Goal: Information Seeking & Learning: Learn about a topic

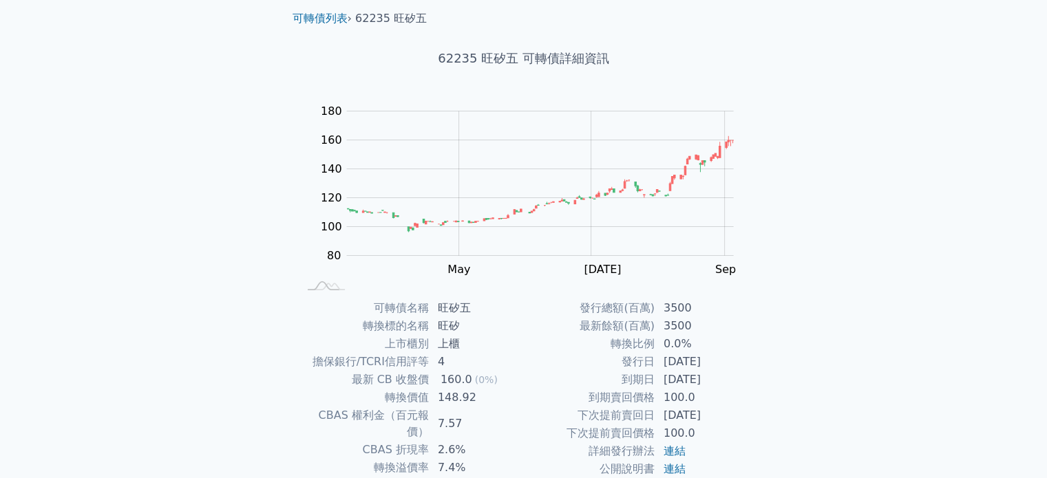
scroll to position [69, 0]
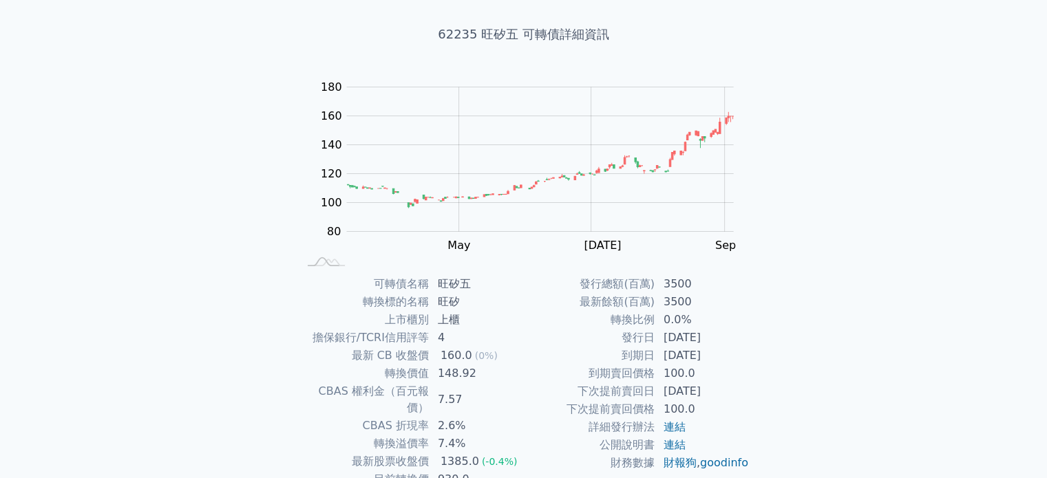
click at [534, 394] on td "下次提前賣回日" at bounding box center [589, 392] width 131 height 18
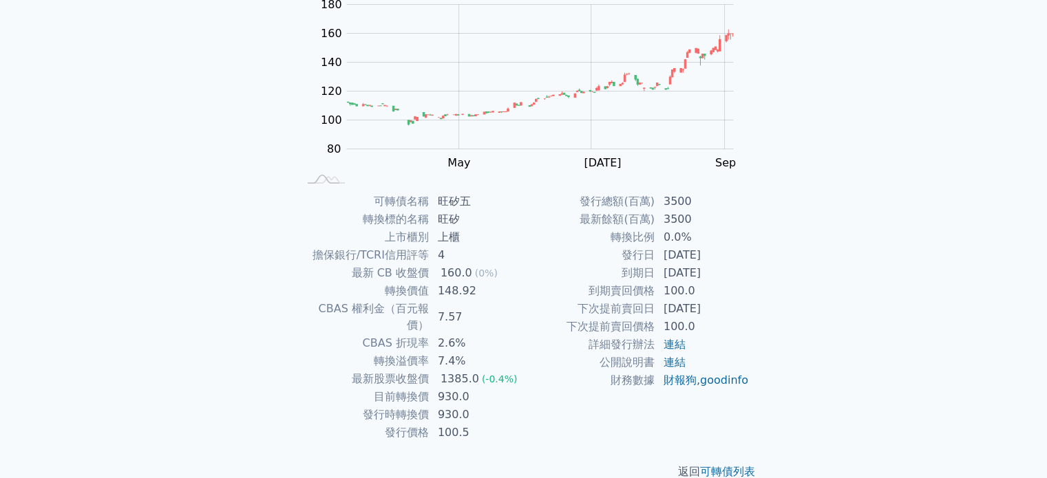
scroll to position [159, 0]
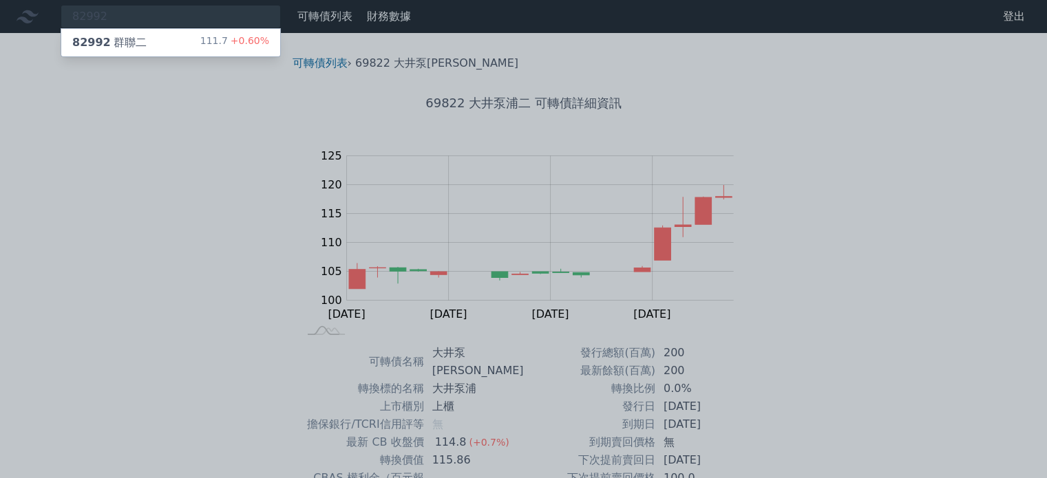
type input "82992"
click at [158, 42] on div "82992 群聯二 111.7 +0.60%" at bounding box center [170, 43] width 219 height 28
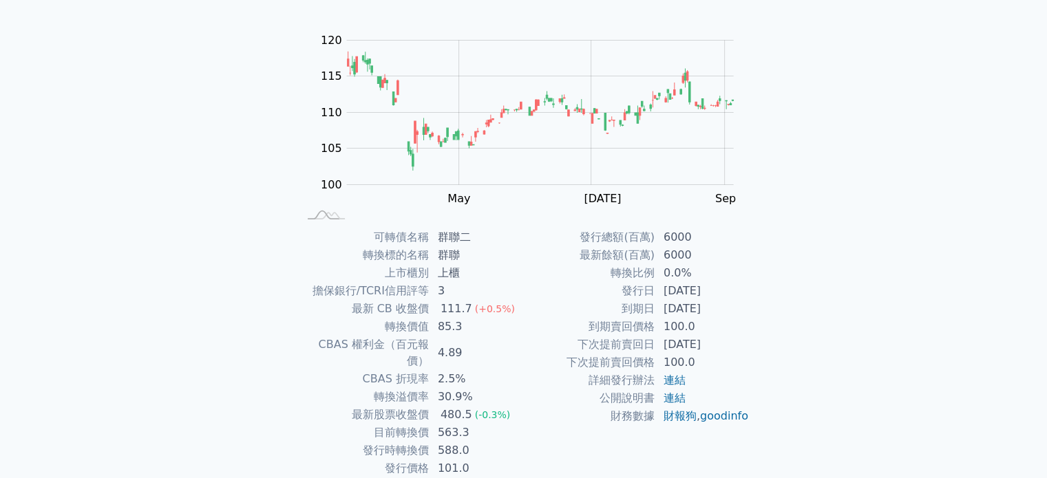
scroll to position [159, 0]
